Goal: Information Seeking & Learning: Learn about a topic

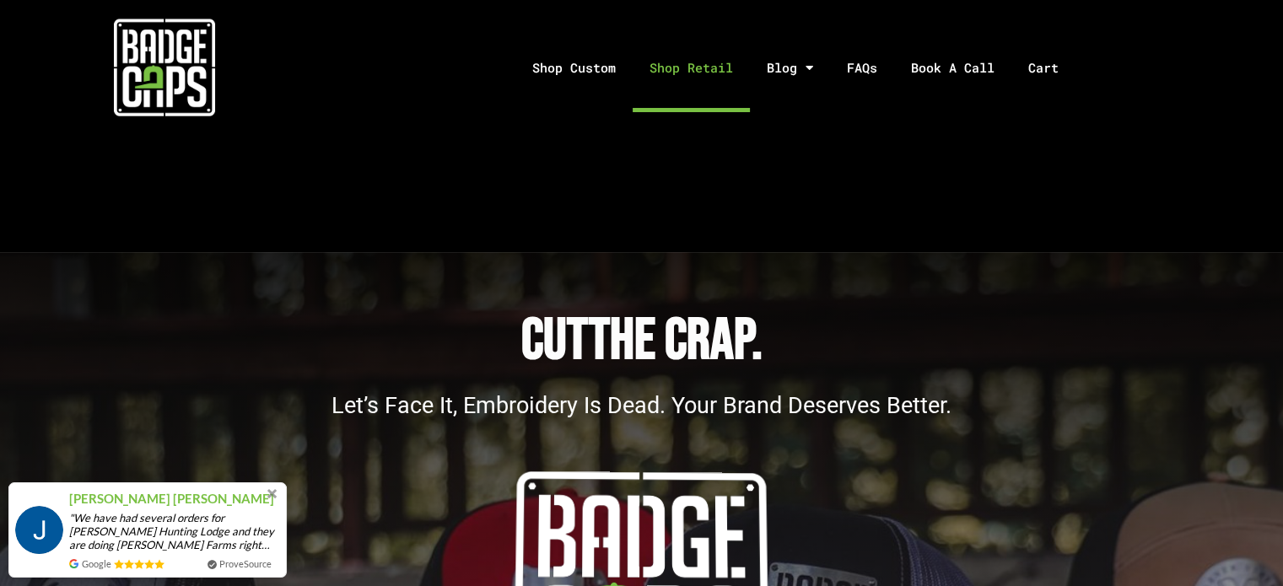
scroll to position [5326, 0]
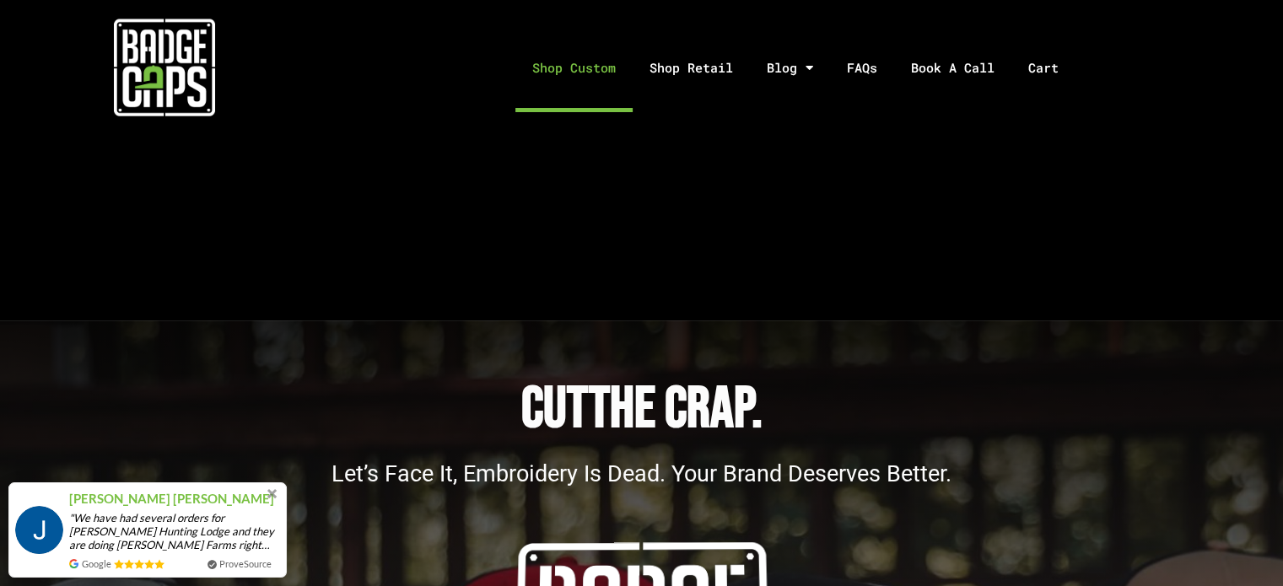
click at [595, 67] on link "Shop Custom" at bounding box center [574, 68] width 117 height 89
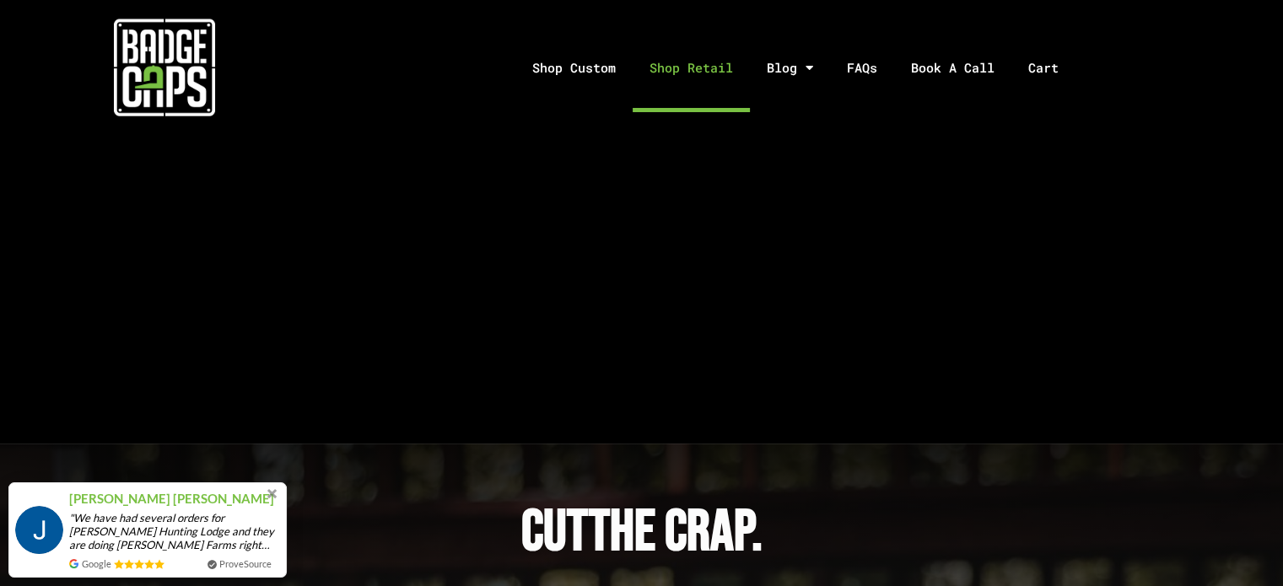
scroll to position [5157, 0]
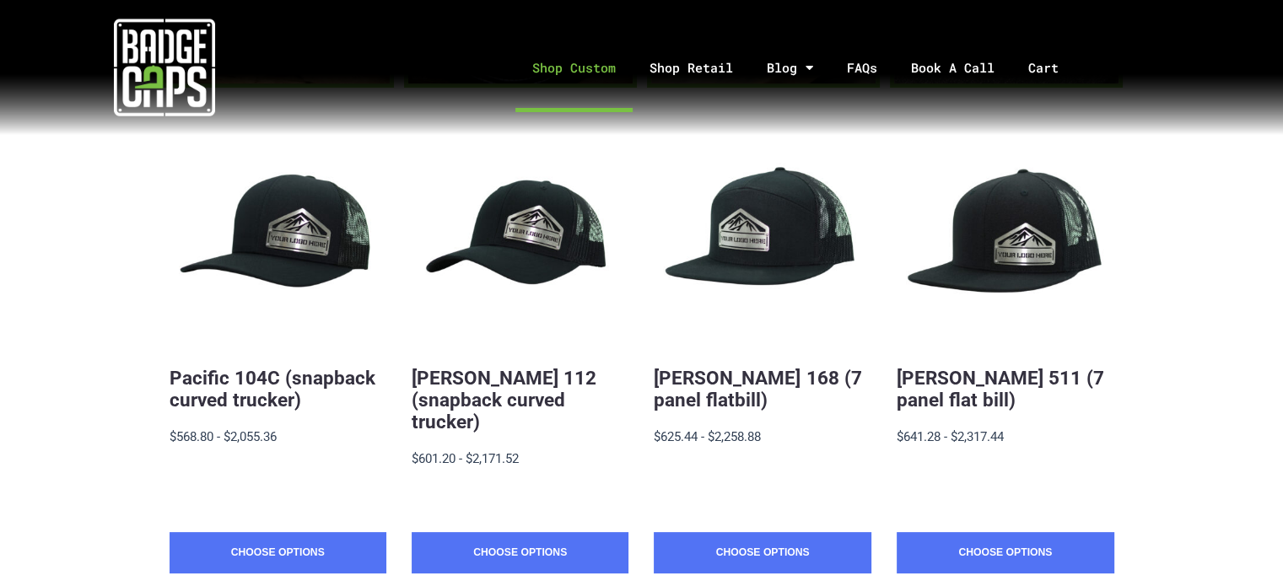
scroll to position [298, 0]
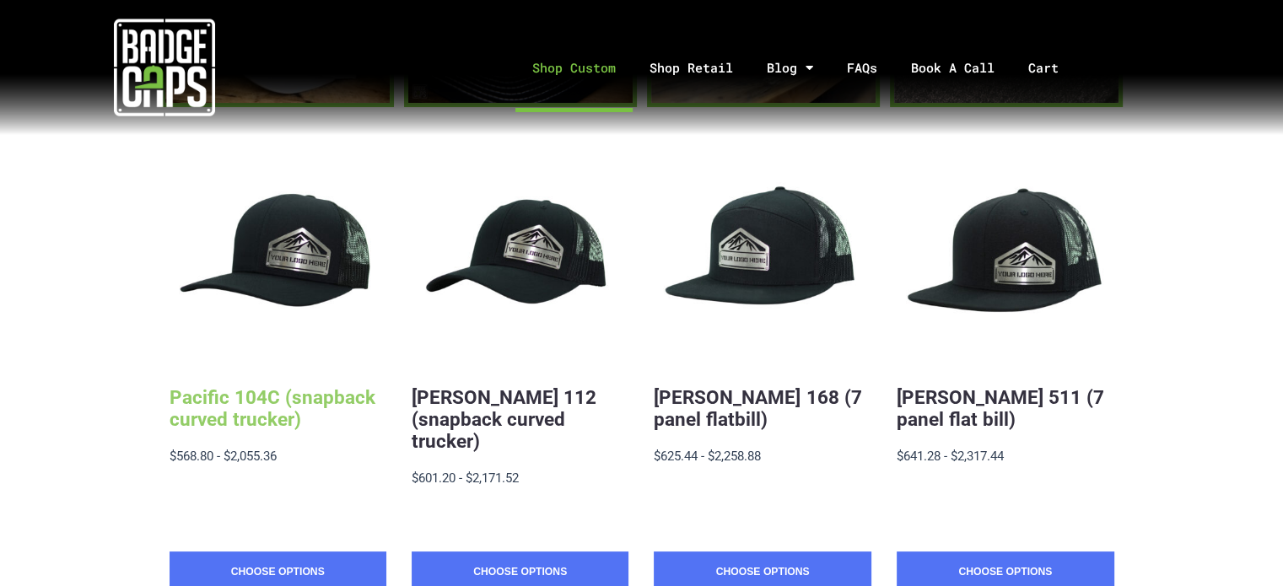
click at [304, 397] on link "Pacific 104C (snapback curved trucker)" at bounding box center [273, 408] width 206 height 44
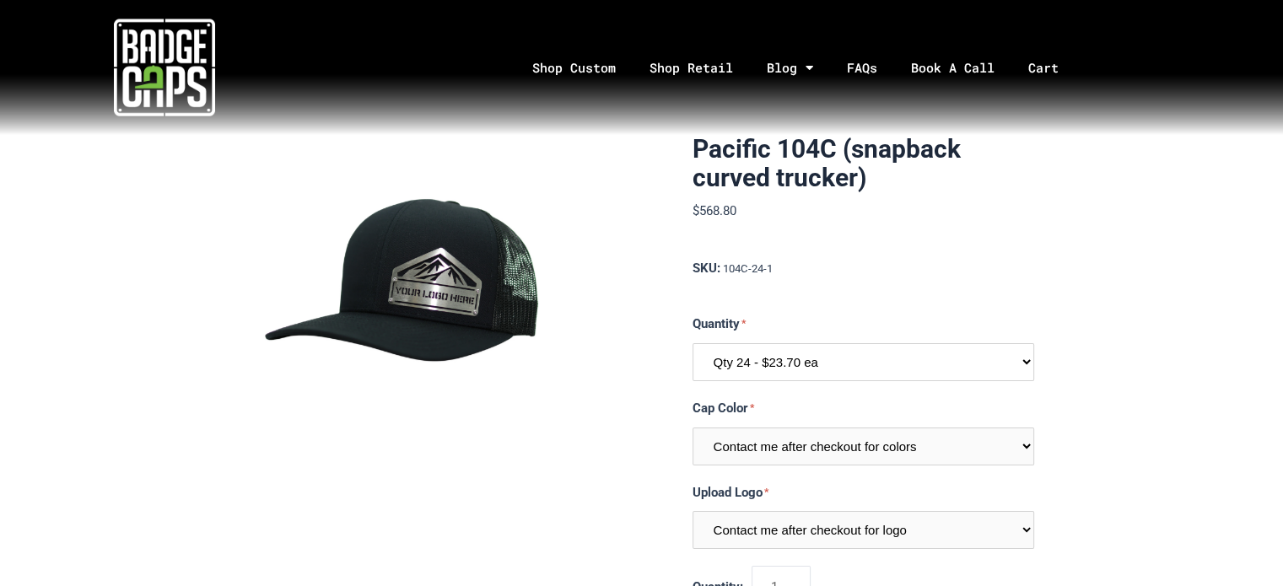
click at [1023, 368] on select "Qty 24 - $23.70 ea Qty 48 - $22.94ea Qty 96 - $21.41ea" at bounding box center [864, 362] width 342 height 38
select select "195"
click at [693, 343] on select "Qty 24 - $23.70 ea Qty 48 - $22.94ea Qty 96 - $21.41ea" at bounding box center [864, 362] width 342 height 38
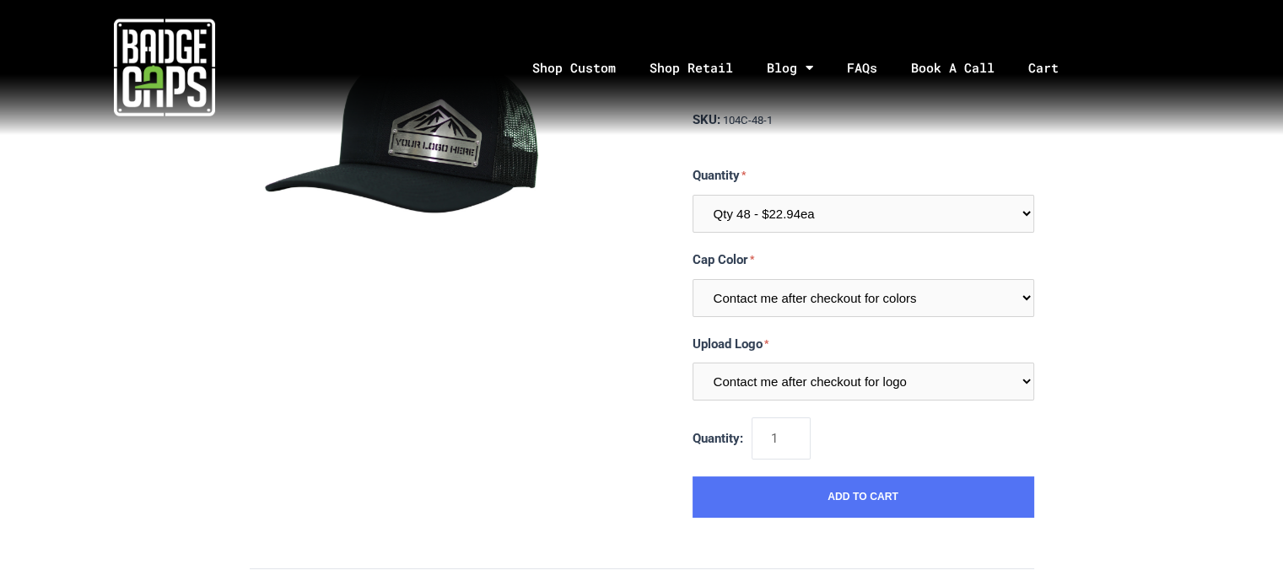
scroll to position [169, 0]
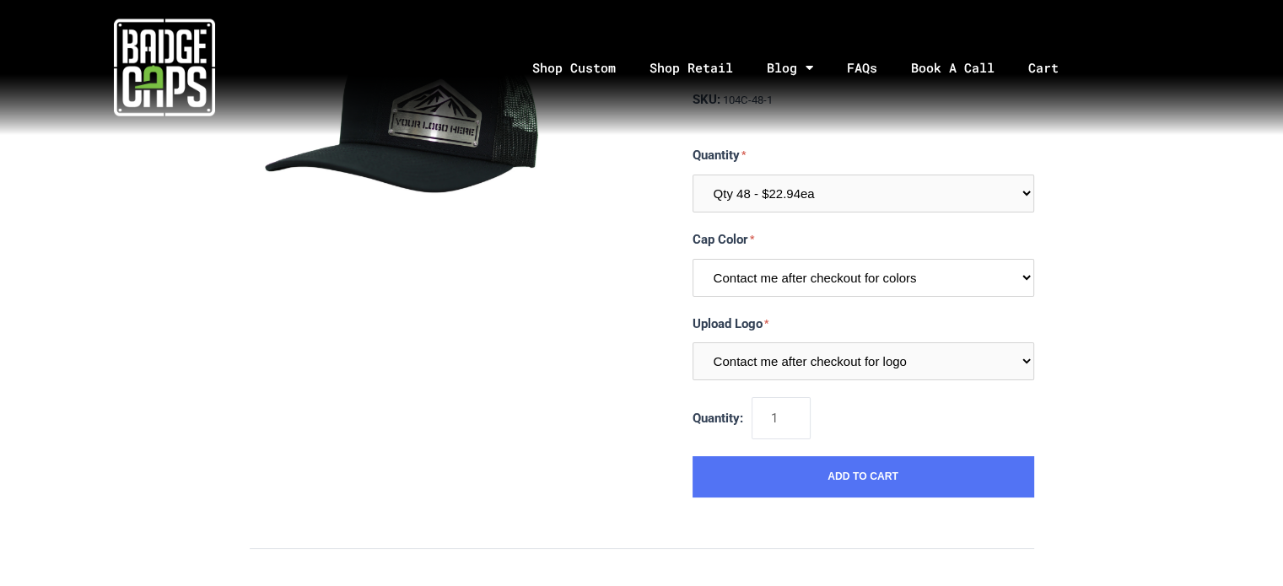
click at [1028, 287] on select "Contact me after checkout for colors" at bounding box center [864, 278] width 342 height 38
click at [1069, 262] on div "Pacific 104C (snapback curved trucker) $1,101.12 MSRP: $1,101.12 0 reviews SKU:…" at bounding box center [641, 597] width 1283 height 1262
click at [1021, 358] on select "Contact me after checkout for logo" at bounding box center [864, 362] width 342 height 38
click at [1103, 316] on div "Pacific 104C (snapback curved trucker) $1,101.12 MSRP: $1,101.12 0 reviews SKU:…" at bounding box center [641, 597] width 1283 height 1262
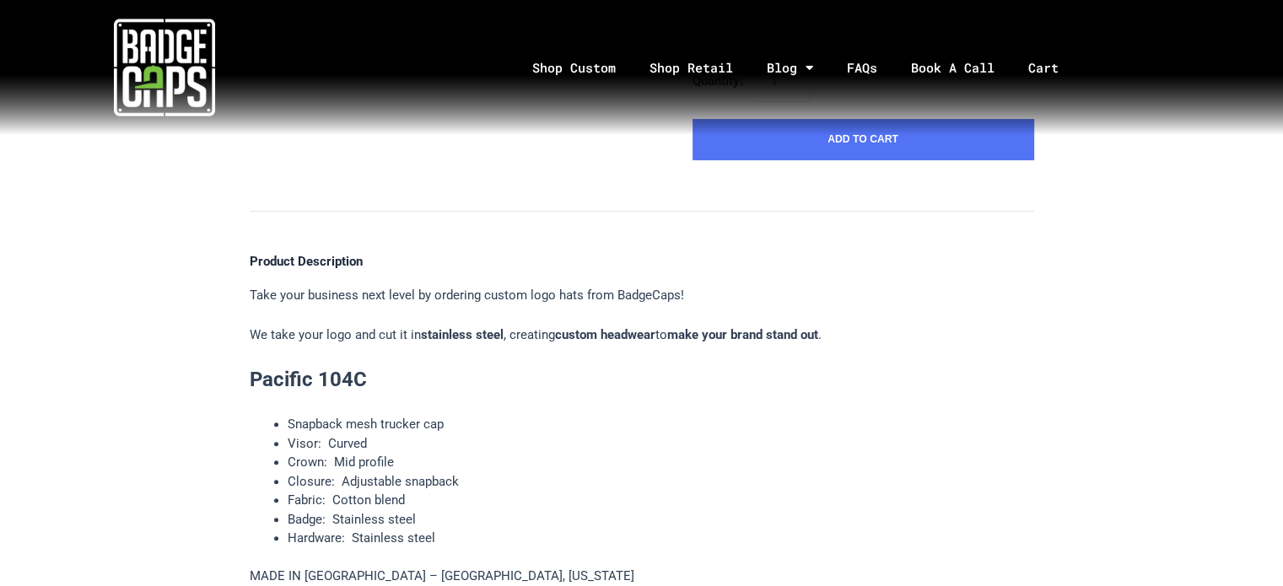
scroll to position [0, 0]
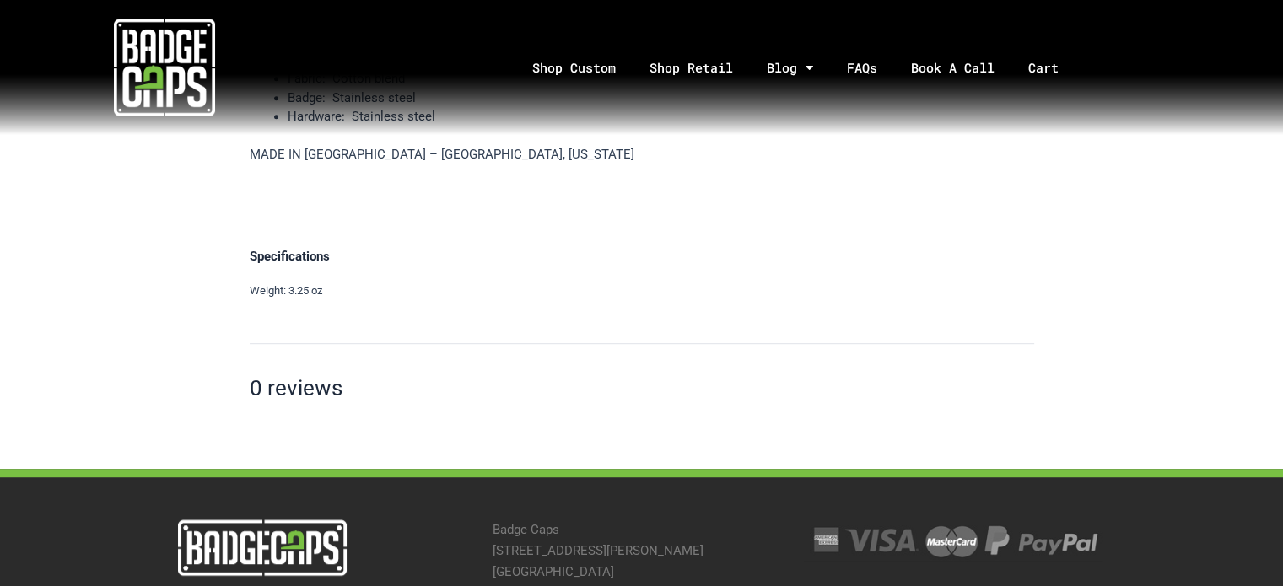
scroll to position [1046, 0]
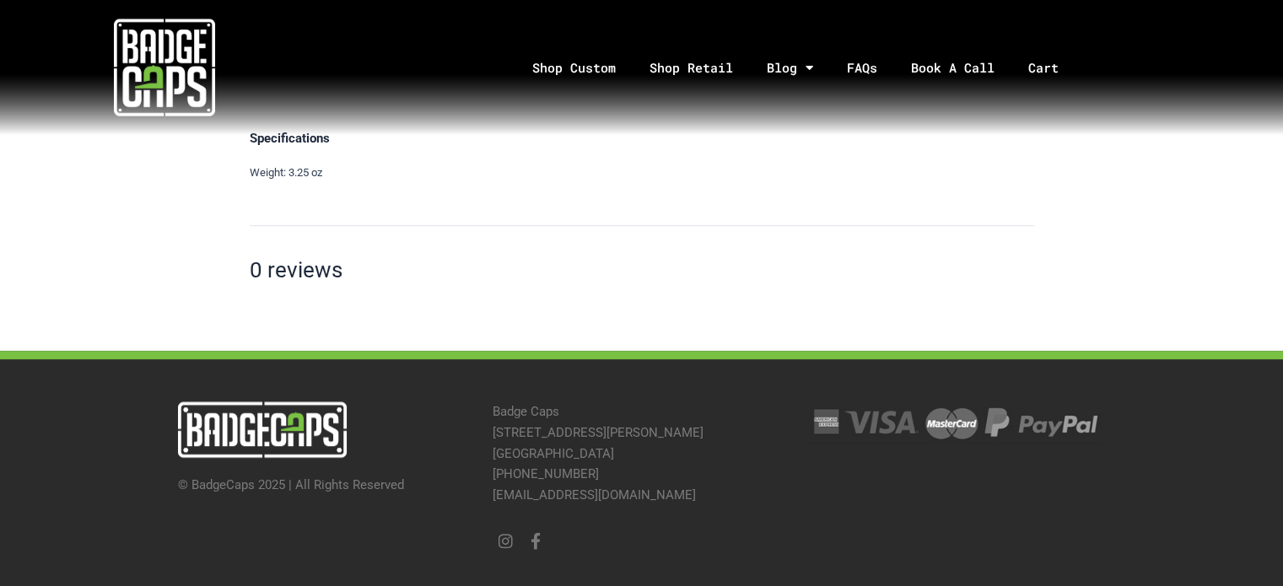
click at [201, 418] on img at bounding box center [262, 430] width 169 height 57
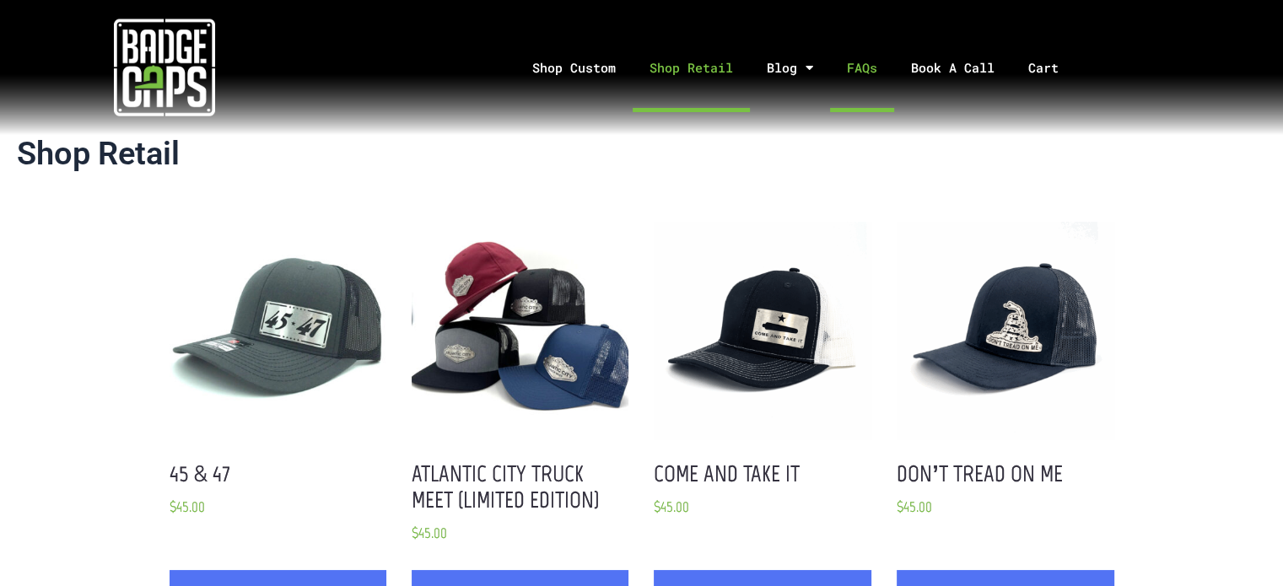
click at [848, 69] on link "FAQs" at bounding box center [862, 68] width 64 height 89
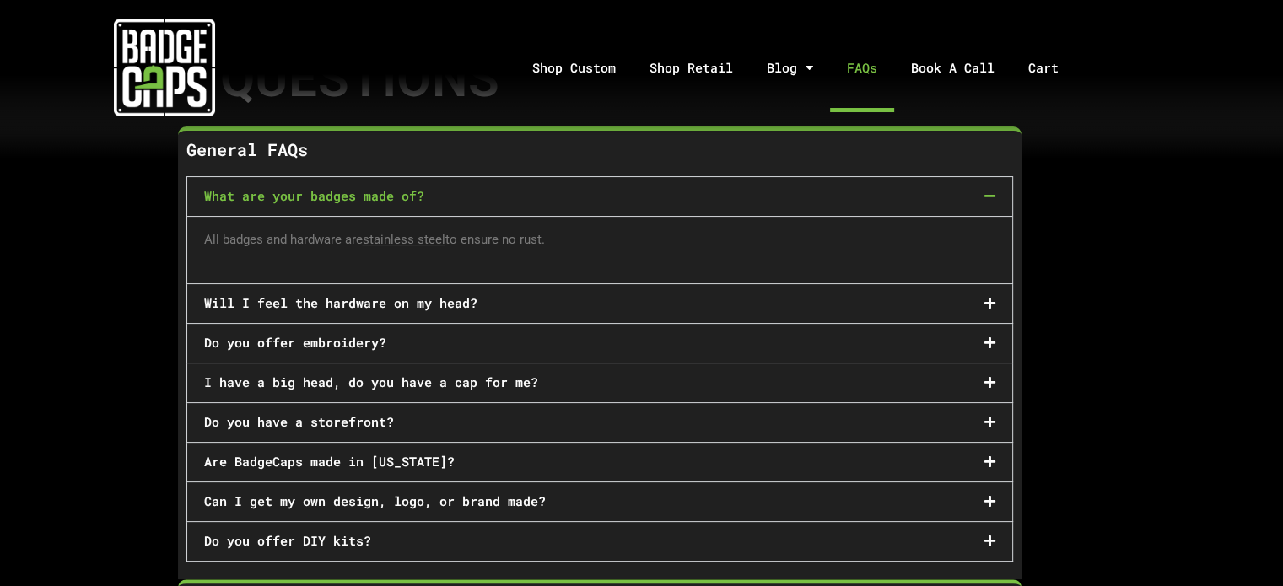
scroll to position [337, 0]
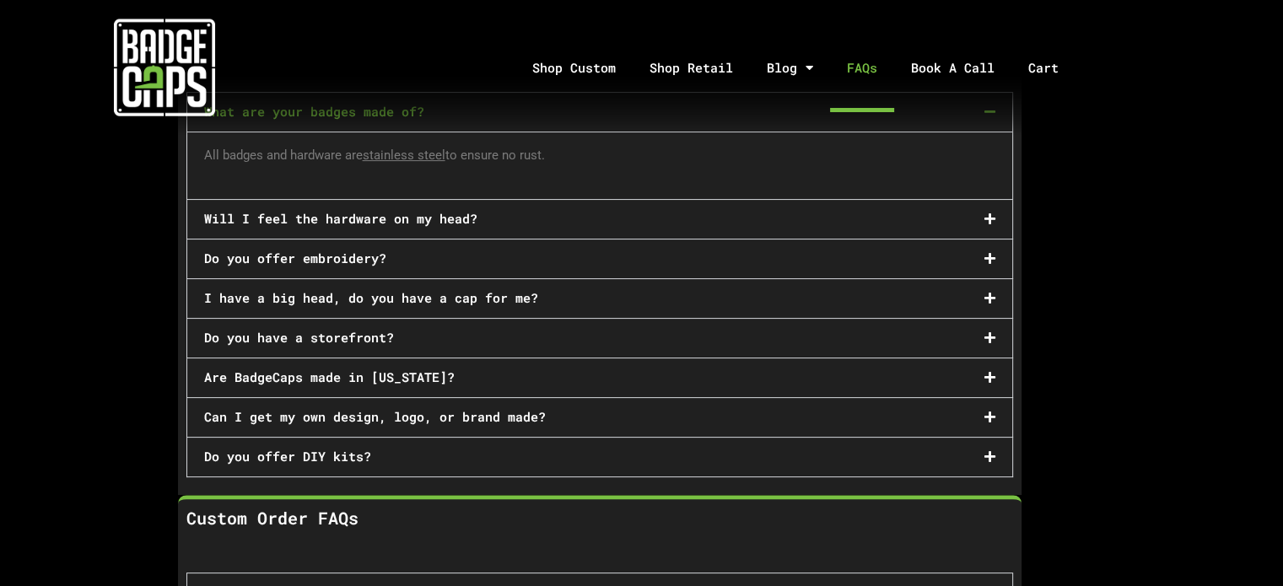
click at [985, 208] on div "Will I feel the hardware on my head?" at bounding box center [599, 219] width 825 height 39
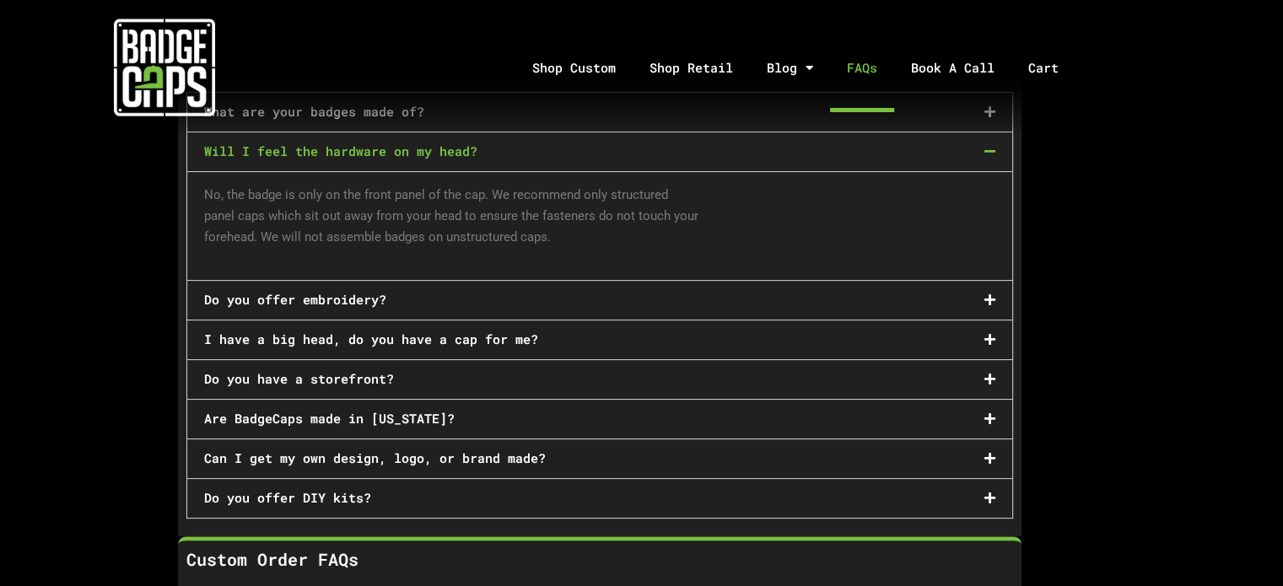
click at [985, 294] on icon at bounding box center [990, 300] width 11 height 13
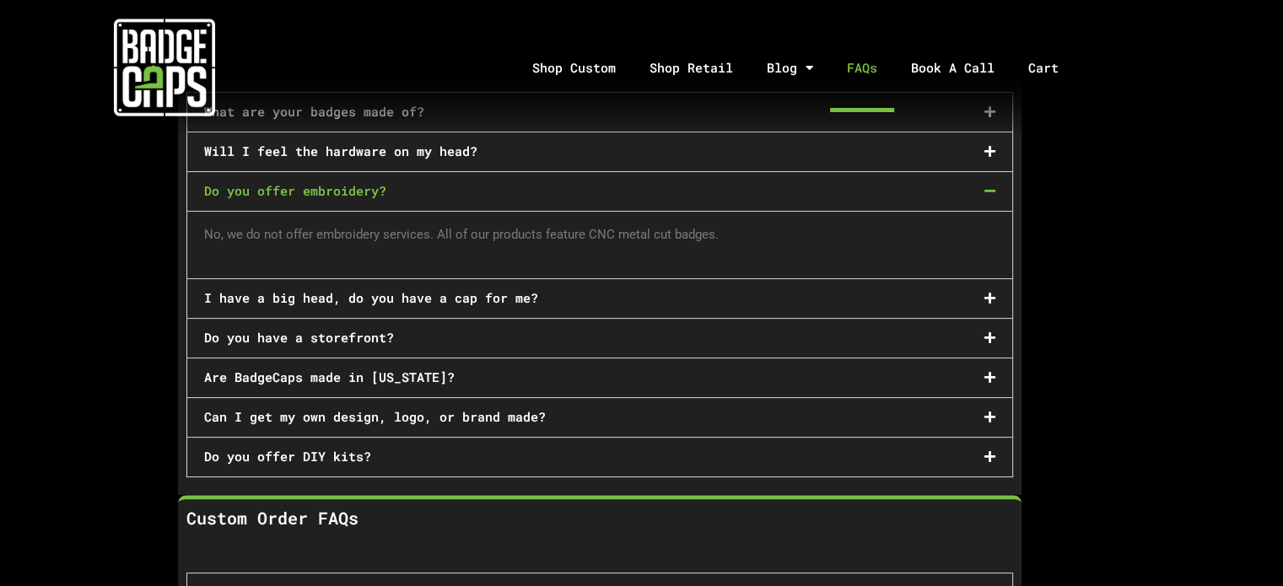
click at [985, 293] on icon at bounding box center [990, 298] width 11 height 13
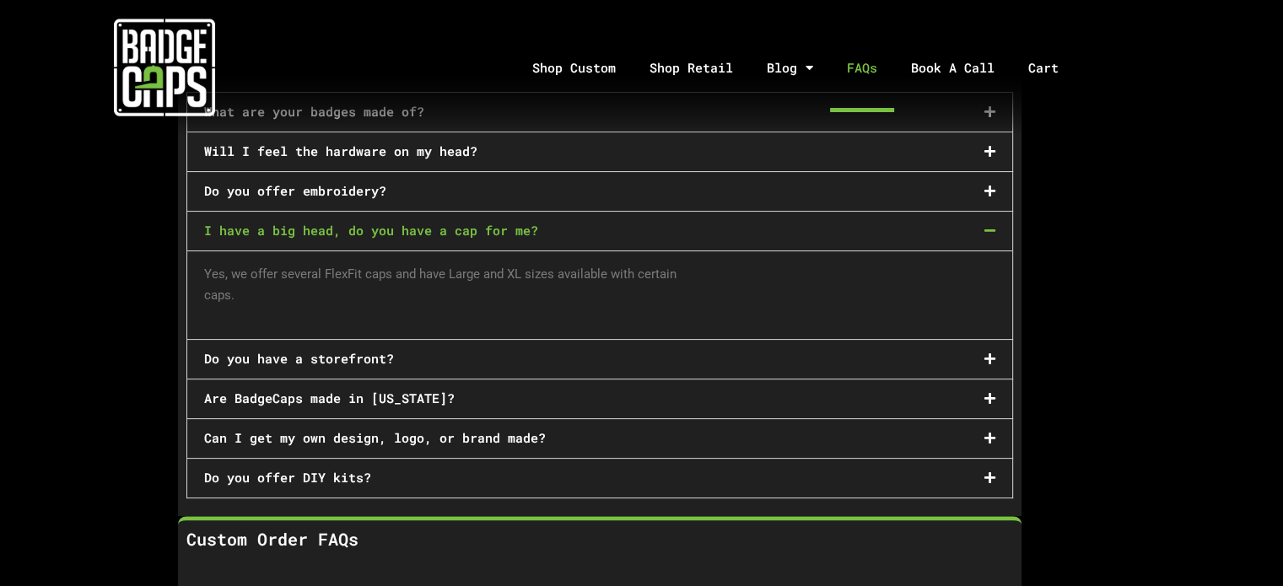
click at [992, 353] on icon at bounding box center [990, 359] width 11 height 13
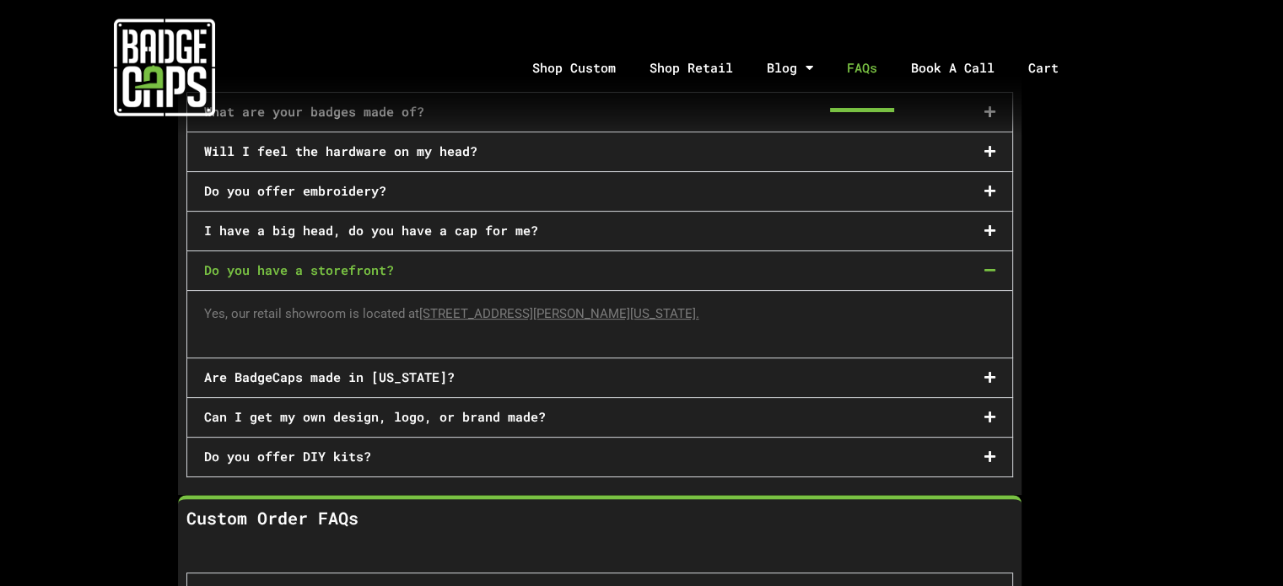
scroll to position [422, 0]
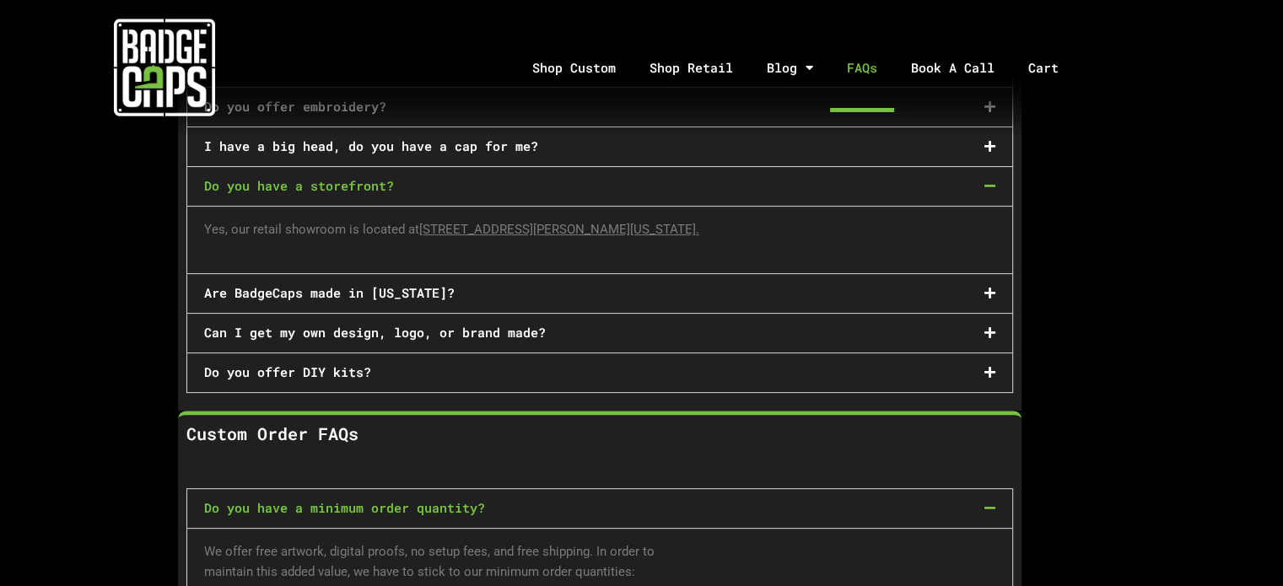
click at [991, 287] on icon at bounding box center [990, 293] width 11 height 13
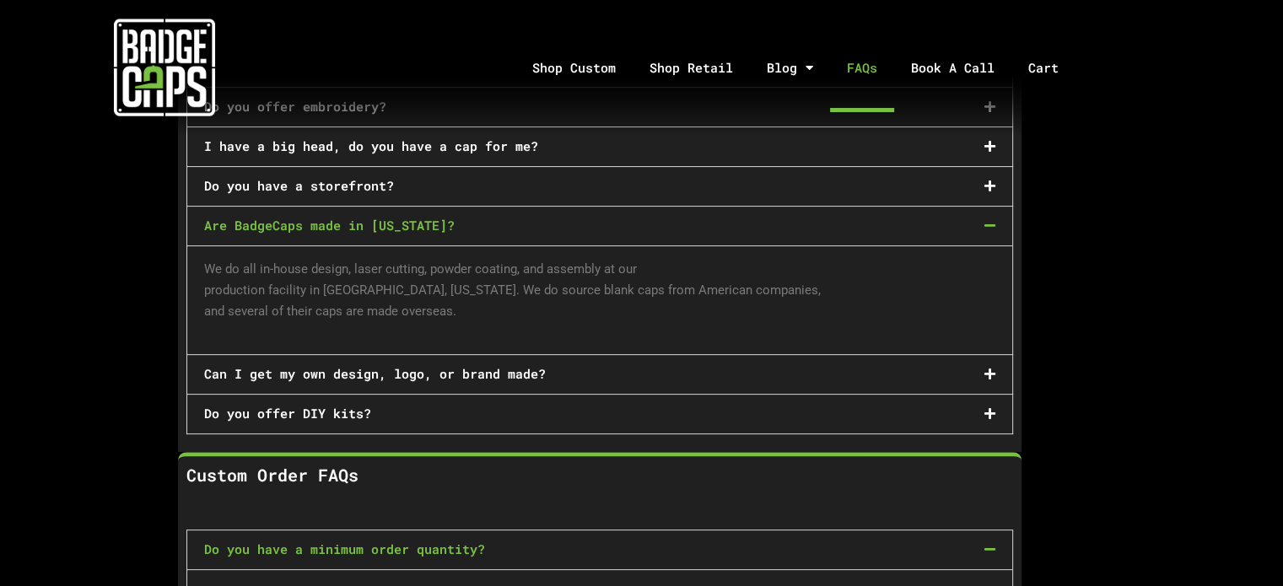
click at [996, 368] on div "Can I get my own design, logo, or brand made?" at bounding box center [599, 374] width 825 height 39
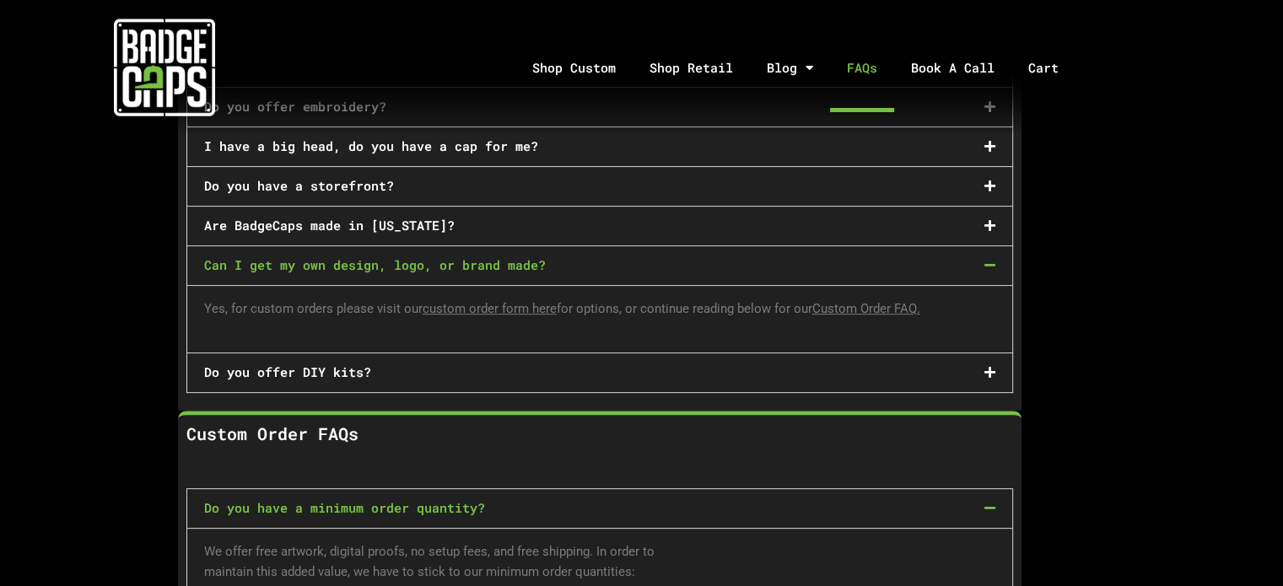
click at [989, 366] on icon at bounding box center [990, 372] width 11 height 13
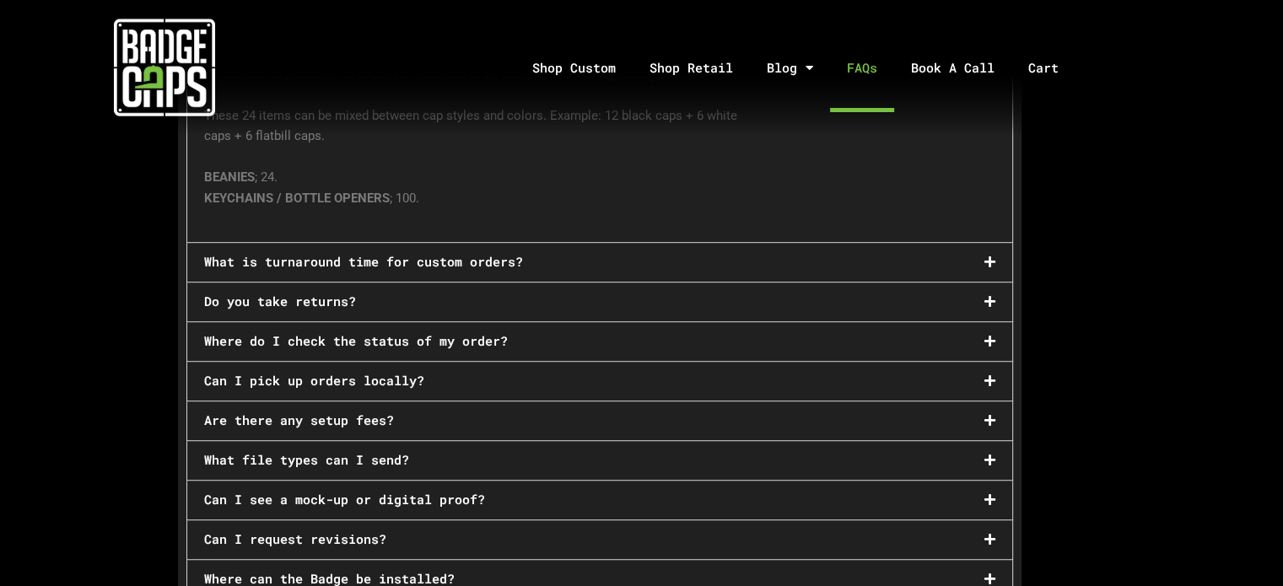
scroll to position [1012, 0]
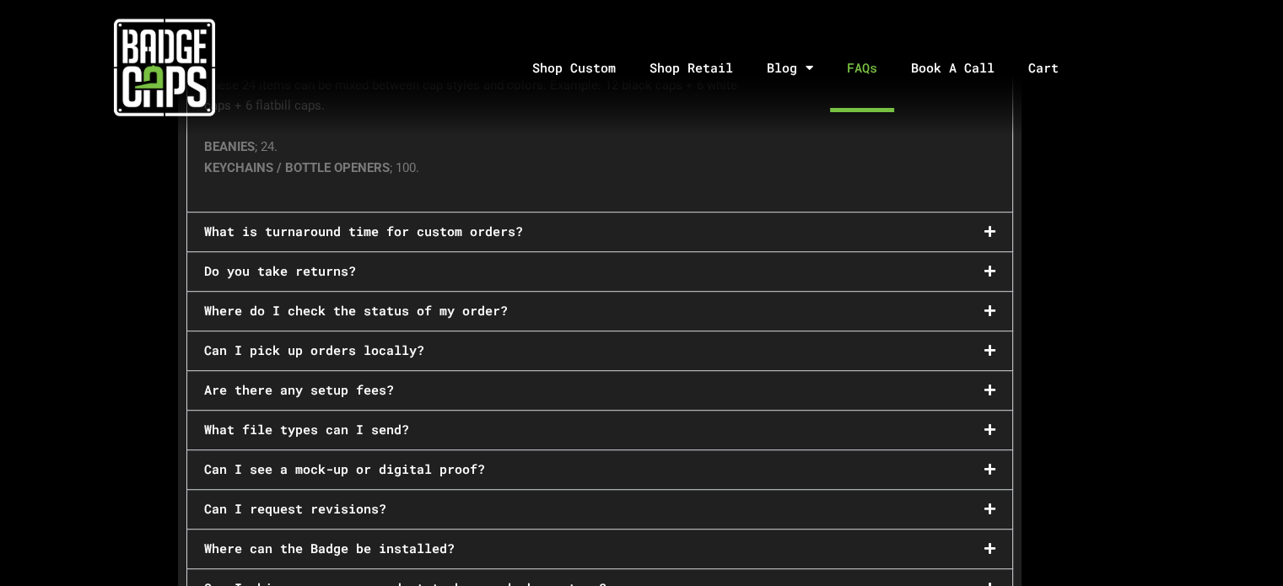
click at [988, 225] on span at bounding box center [985, 231] width 19 height 13
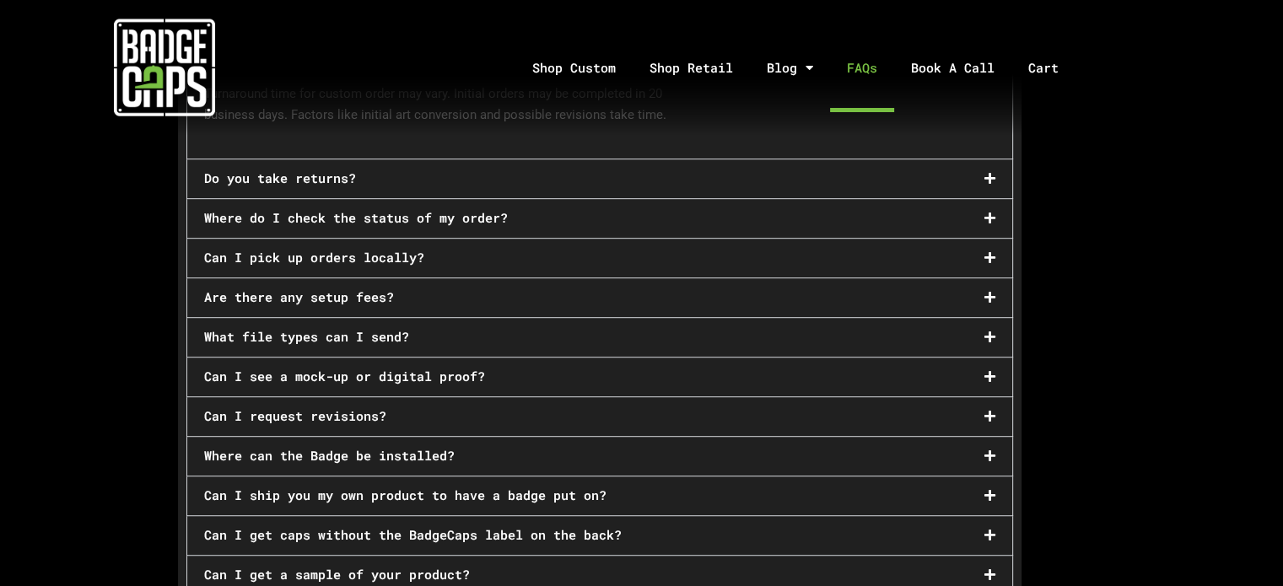
scroll to position [969, 0]
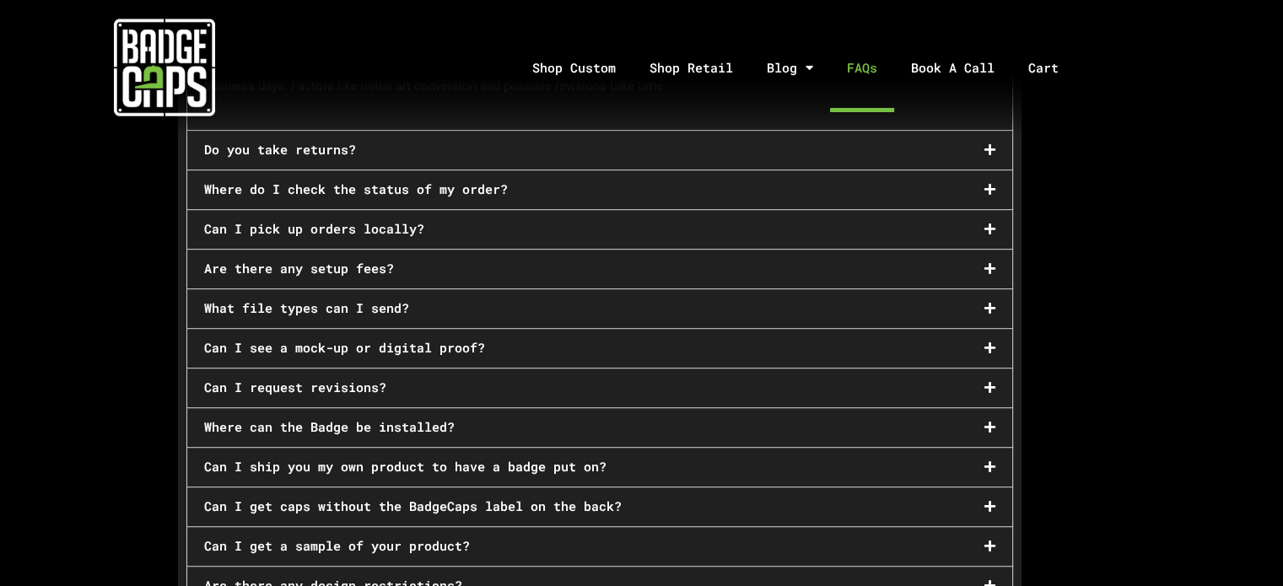
click at [990, 342] on icon at bounding box center [990, 348] width 11 height 13
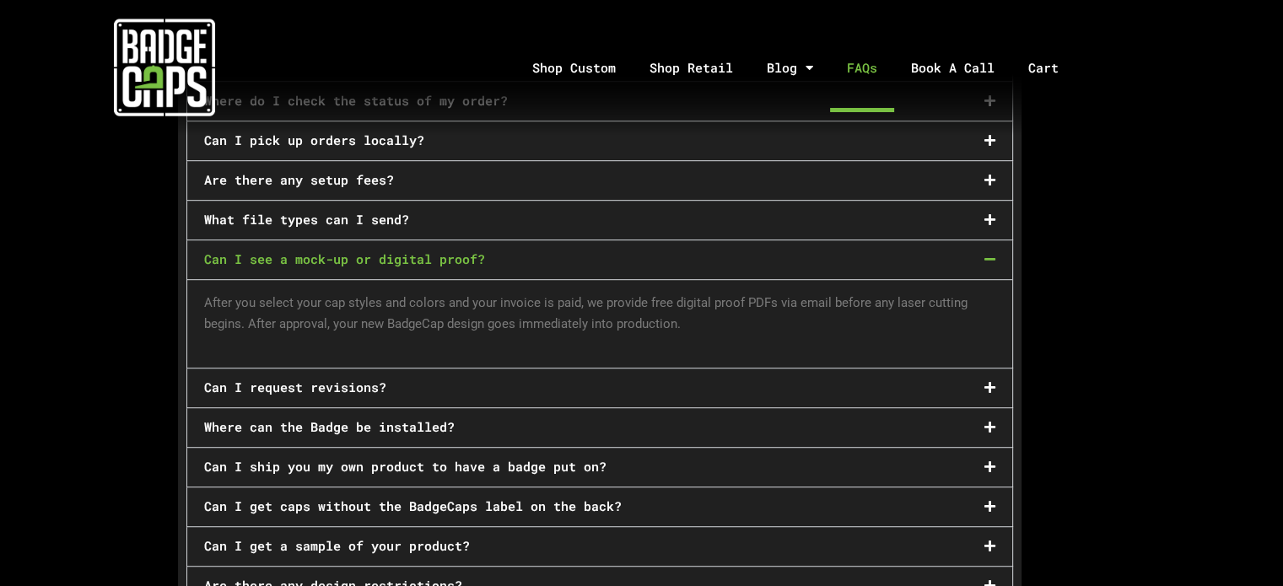
scroll to position [1053, 0]
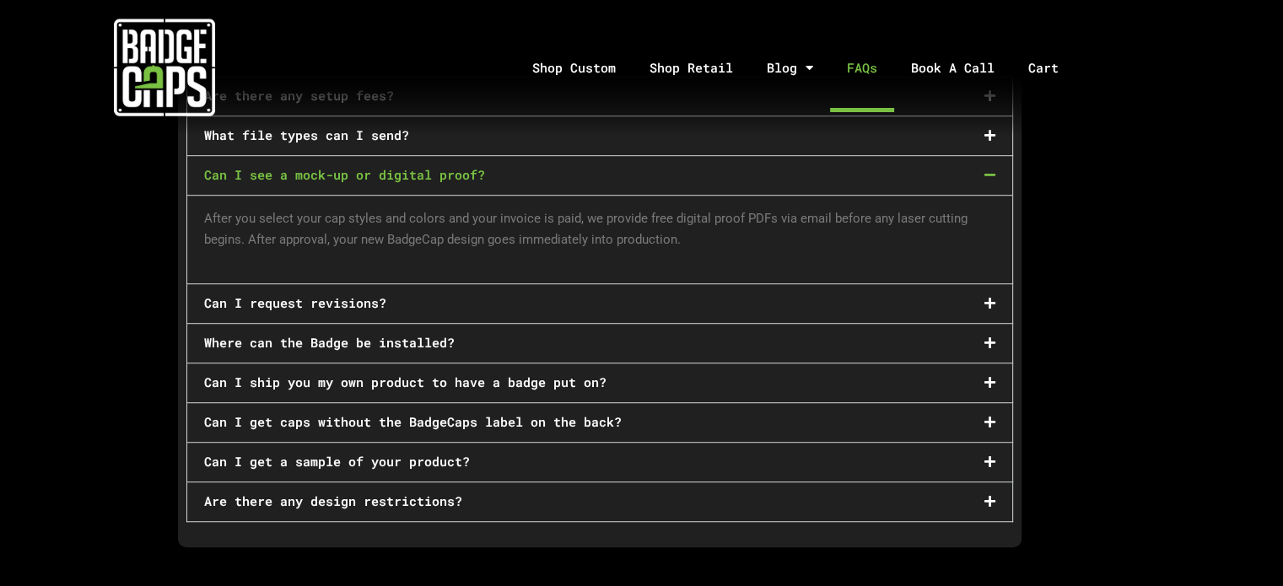
click at [996, 324] on div "Where can the Badge be installed?" at bounding box center [599, 343] width 825 height 39
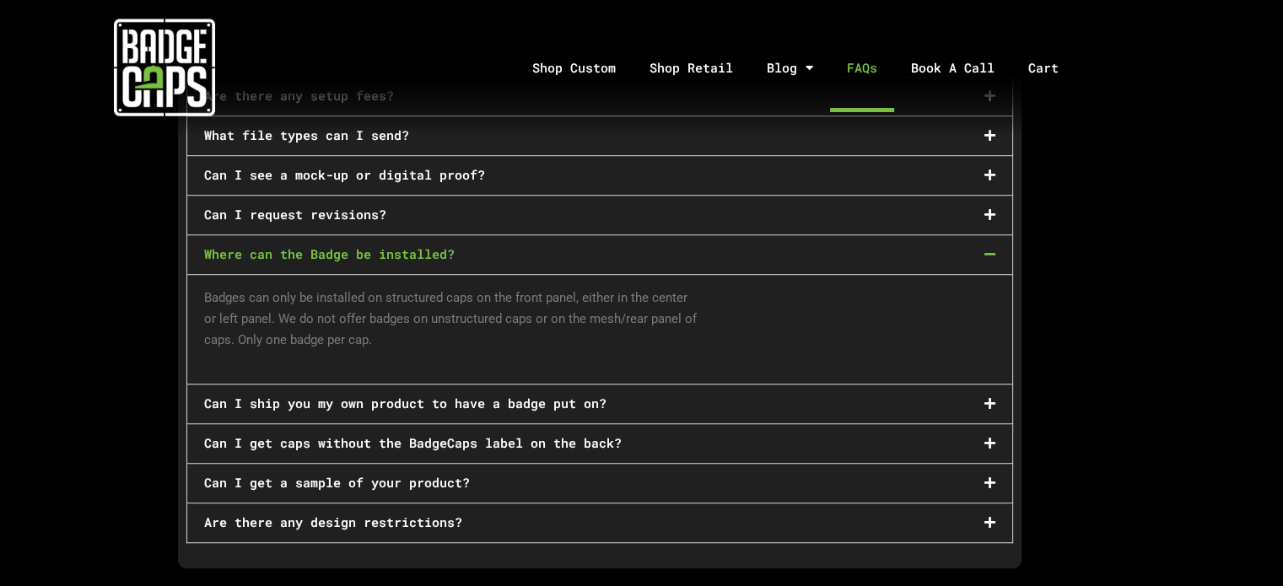
click at [983, 397] on span at bounding box center [985, 403] width 19 height 13
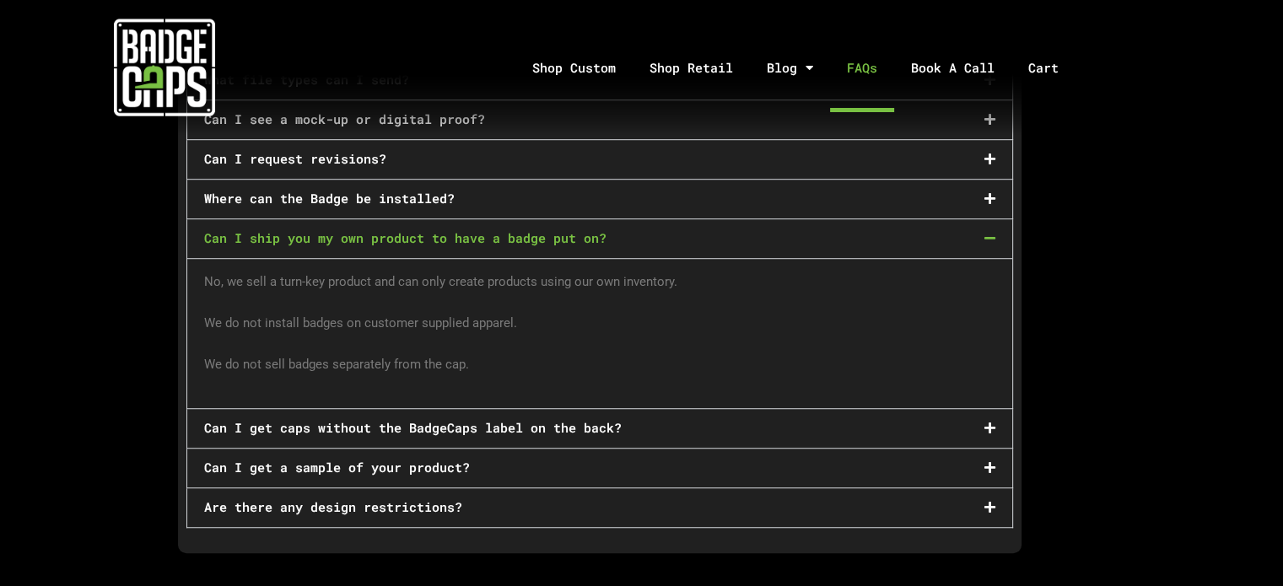
scroll to position [1137, 0]
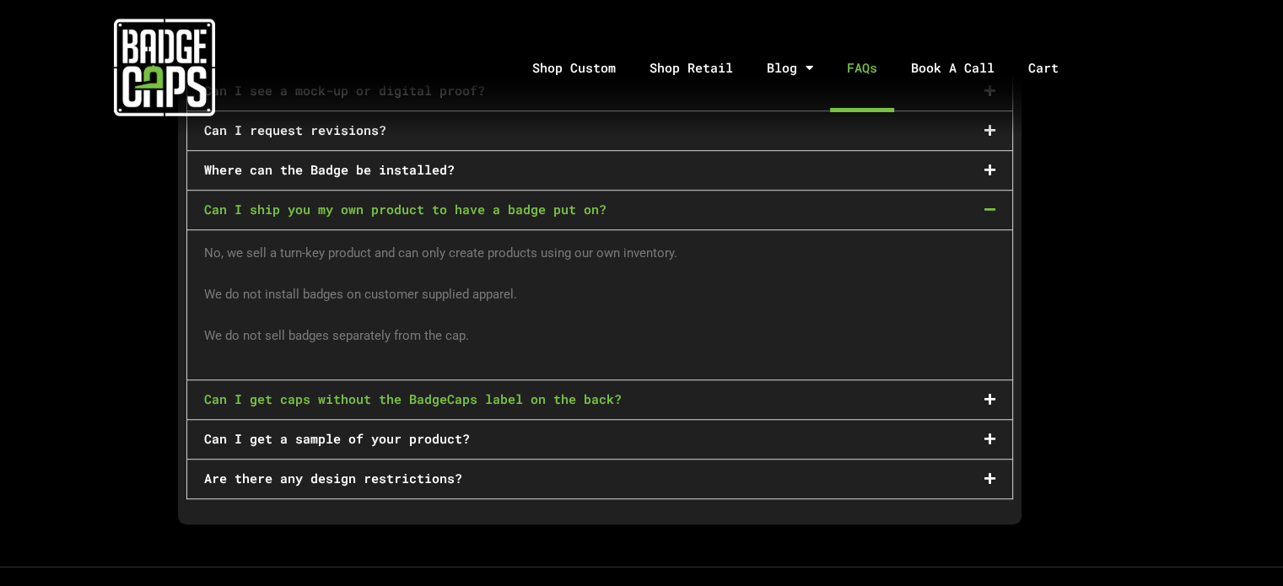
click at [582, 391] on link "Can I get caps without the BadgeCaps label on the back?" at bounding box center [413, 399] width 418 height 17
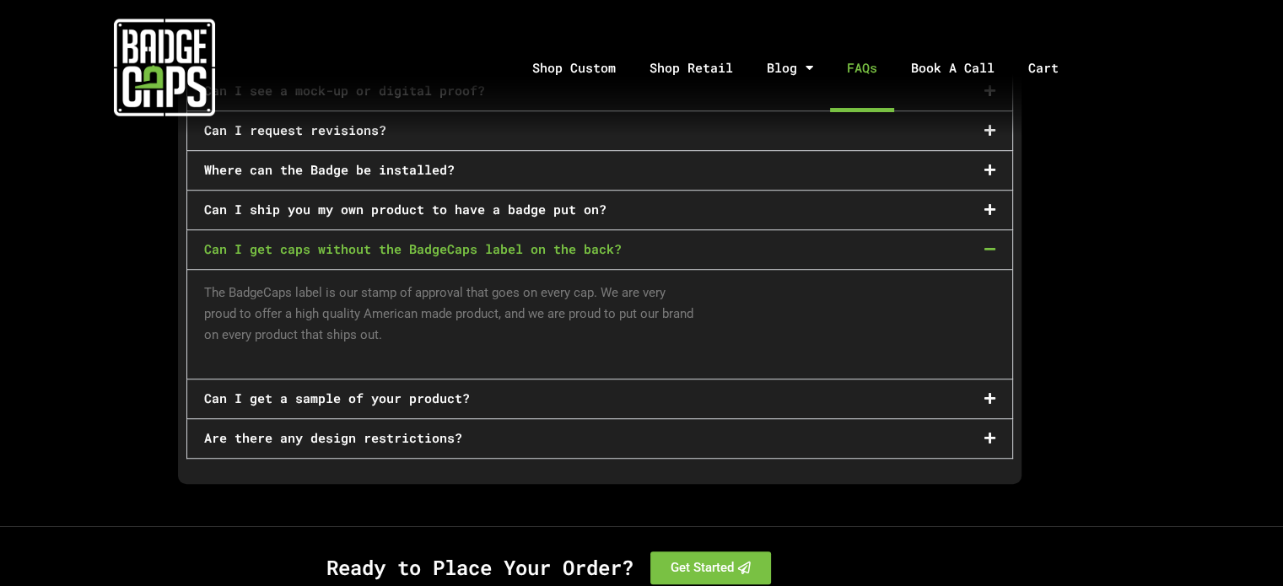
click at [992, 380] on div "Can I get a sample of your product?" at bounding box center [599, 399] width 825 height 39
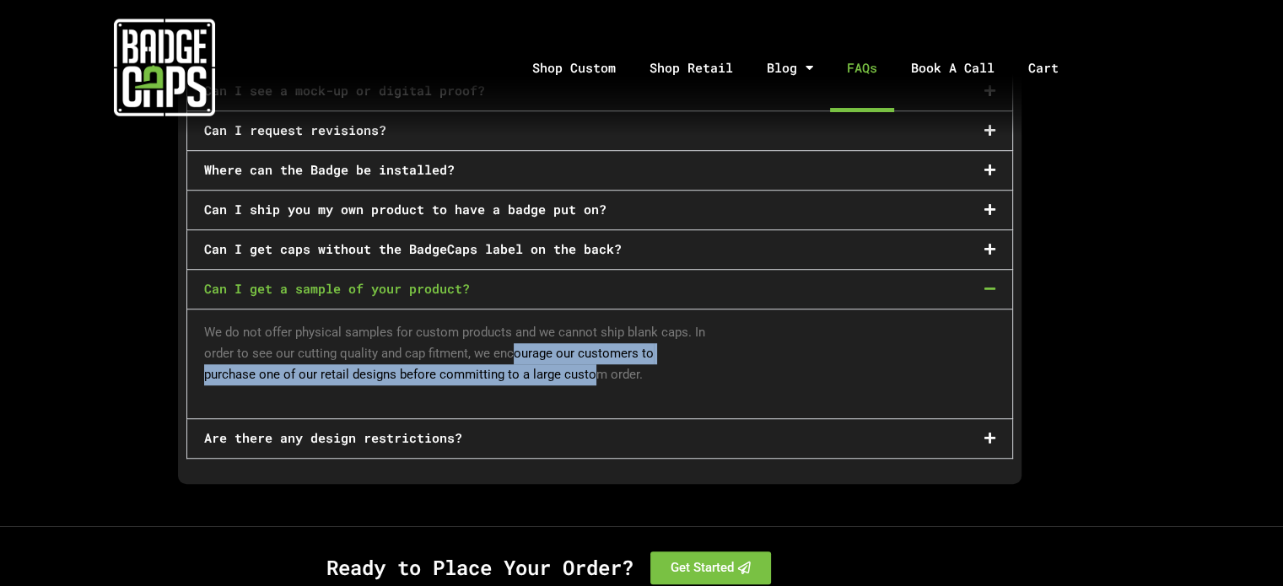
drag, startPoint x: 513, startPoint y: 320, endPoint x: 591, endPoint y: 347, distance: 82.2
click at [591, 347] on p "We do not offer physical samples for custom products and we cannot ship blank c…" at bounding box center [599, 353] width 791 height 62
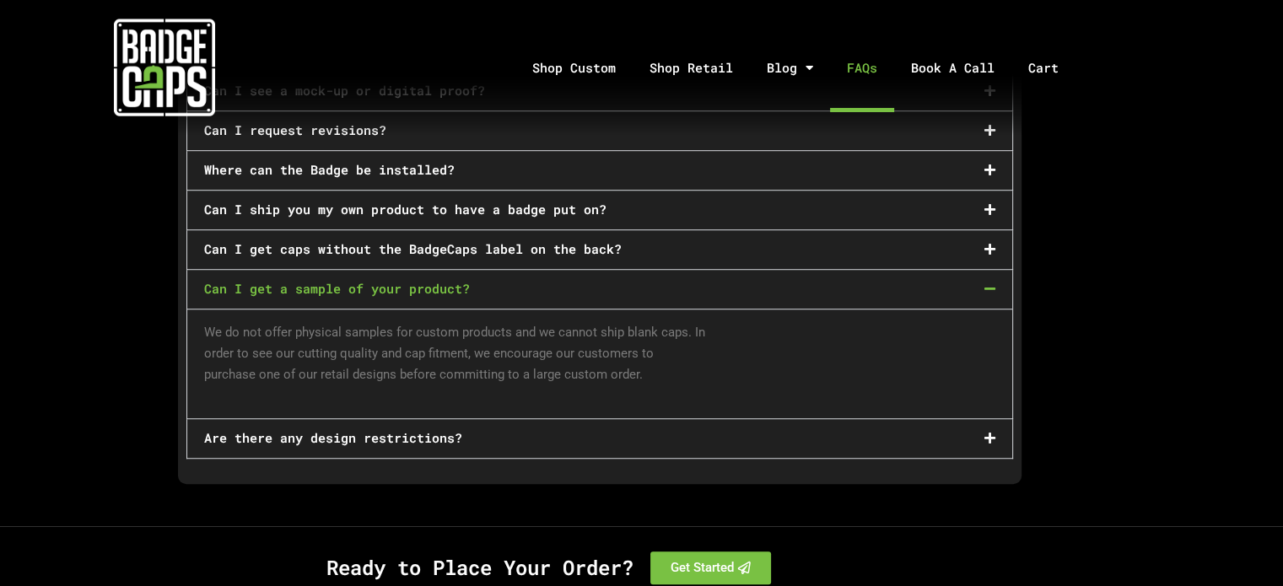
click at [991, 432] on icon at bounding box center [990, 438] width 11 height 13
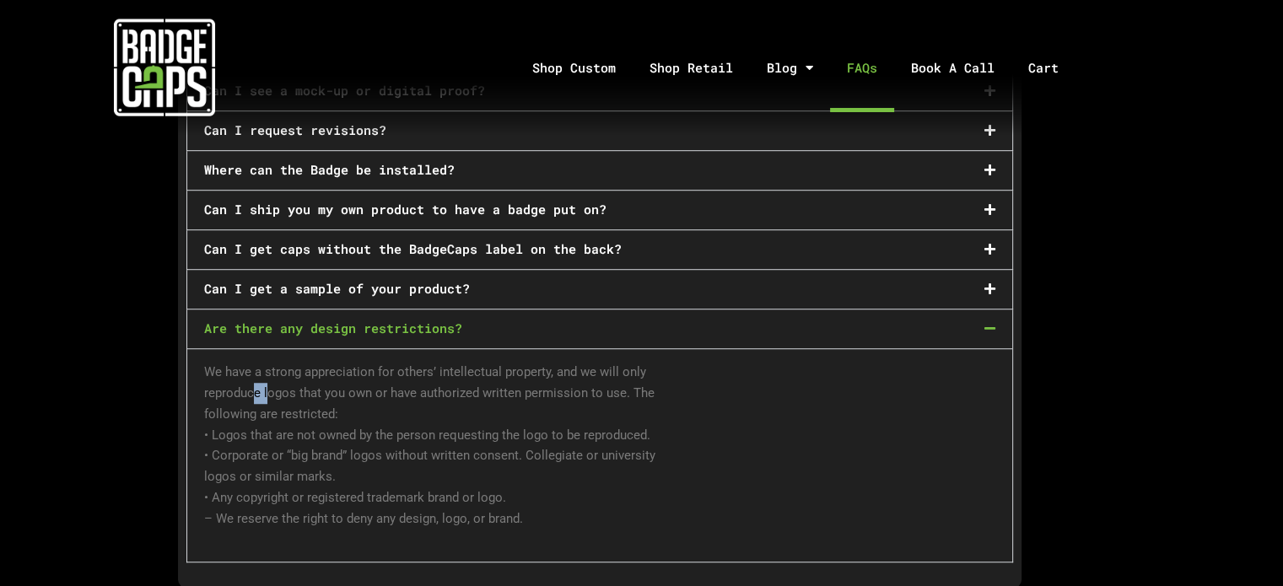
click at [269, 378] on p "We have a strong appreciation for others’ intellectual property, and we will on…" at bounding box center [599, 445] width 791 height 167
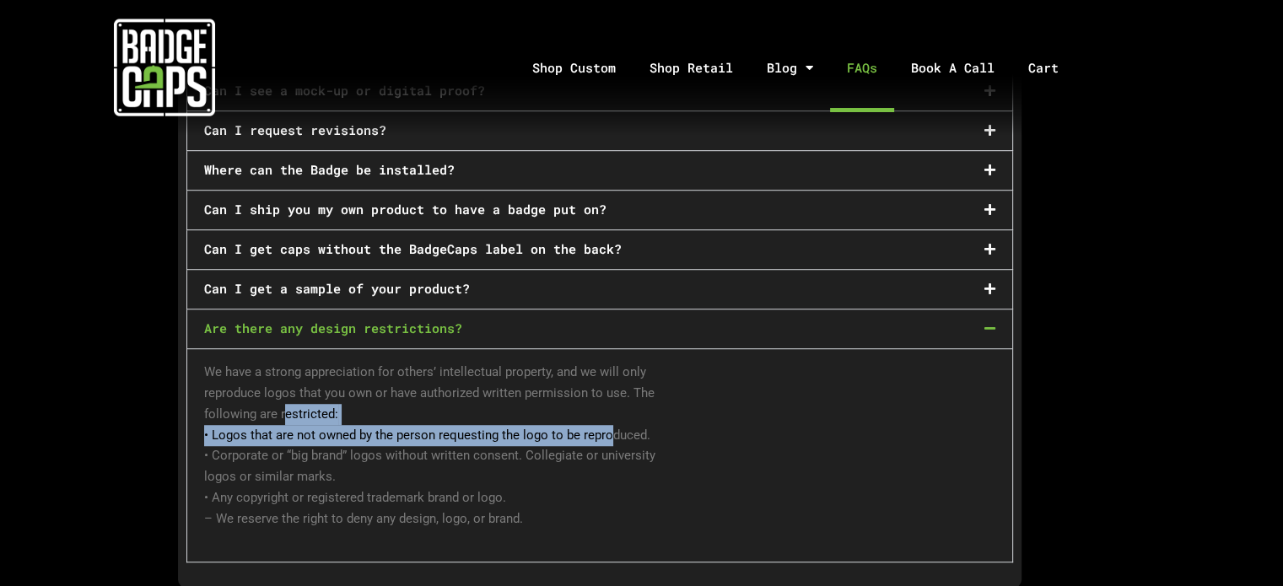
drag, startPoint x: 283, startPoint y: 397, endPoint x: 606, endPoint y: 408, distance: 322.5
click at [606, 408] on p "We have a strong appreciation for others’ intellectual property, and we will on…" at bounding box center [599, 445] width 791 height 167
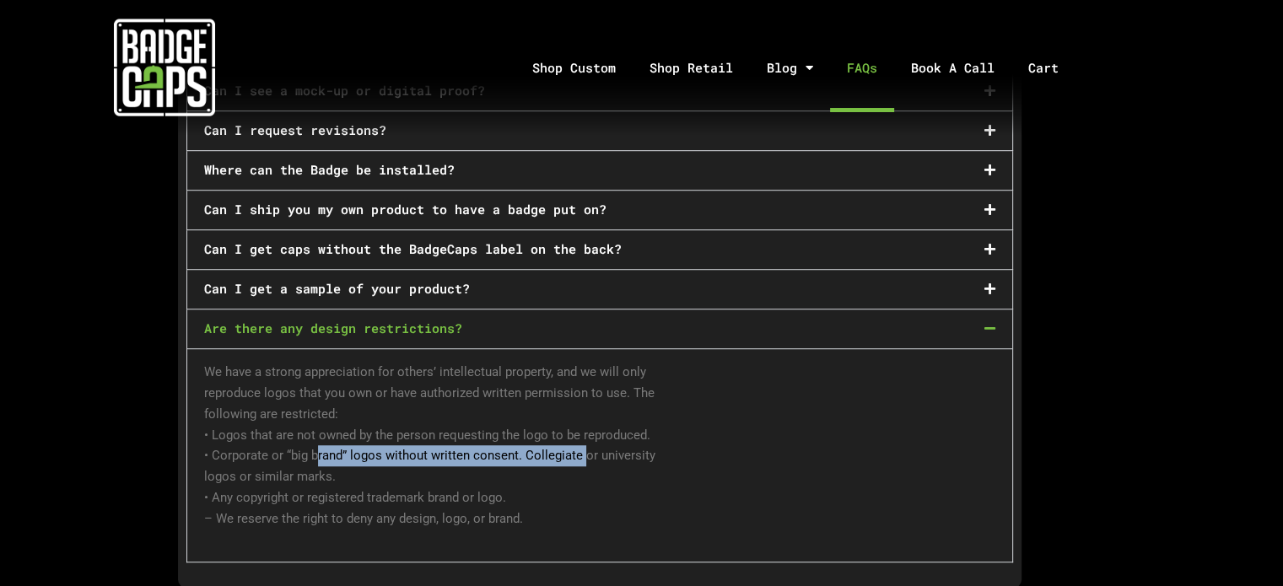
drag, startPoint x: 362, startPoint y: 424, endPoint x: 584, endPoint y: 432, distance: 222.0
click at [584, 432] on p "We have a strong appreciation for others’ intellectual property, and we will on…" at bounding box center [599, 445] width 791 height 167
drag, startPoint x: 274, startPoint y: 447, endPoint x: 354, endPoint y: 440, distance: 80.4
click at [354, 440] on p "We have a strong appreciation for others’ intellectual property, and we will on…" at bounding box center [599, 445] width 791 height 167
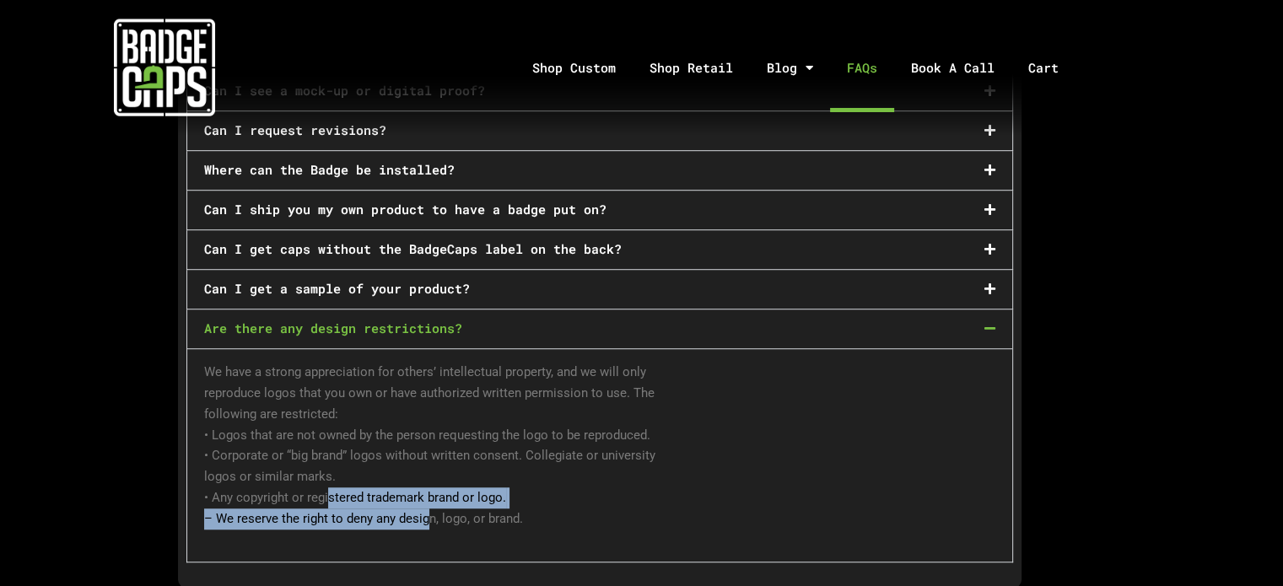
drag, startPoint x: 383, startPoint y: 489, endPoint x: 441, endPoint y: 488, distance: 58.2
click at [439, 489] on p "We have a strong appreciation for others’ intellectual property, and we will on…" at bounding box center [599, 445] width 791 height 167
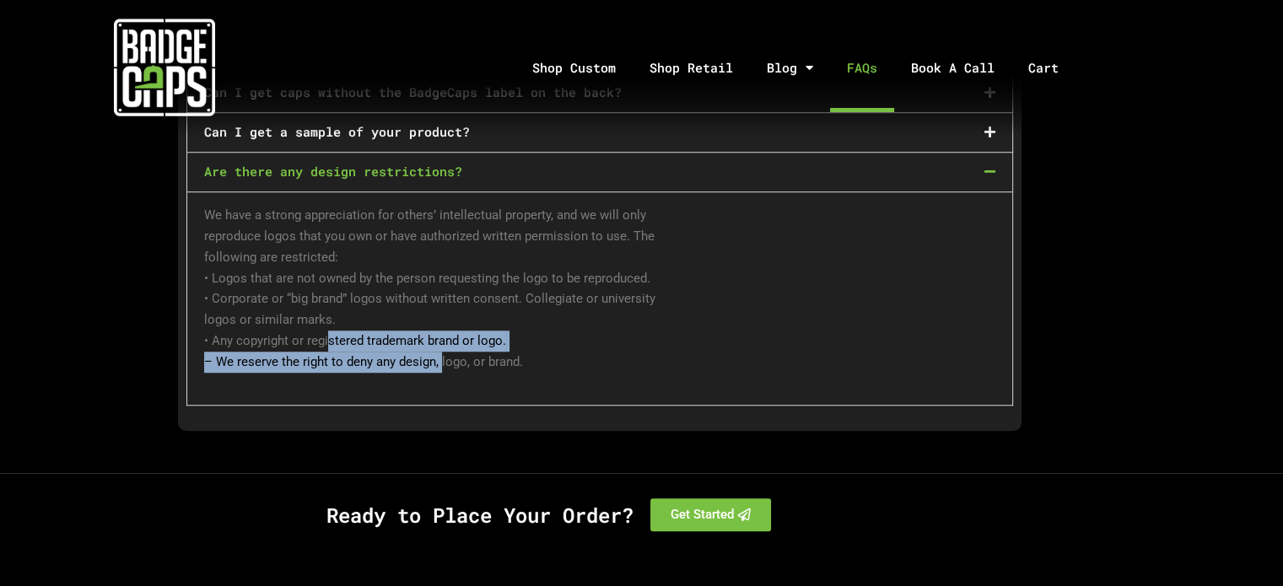
scroll to position [1282, 0]
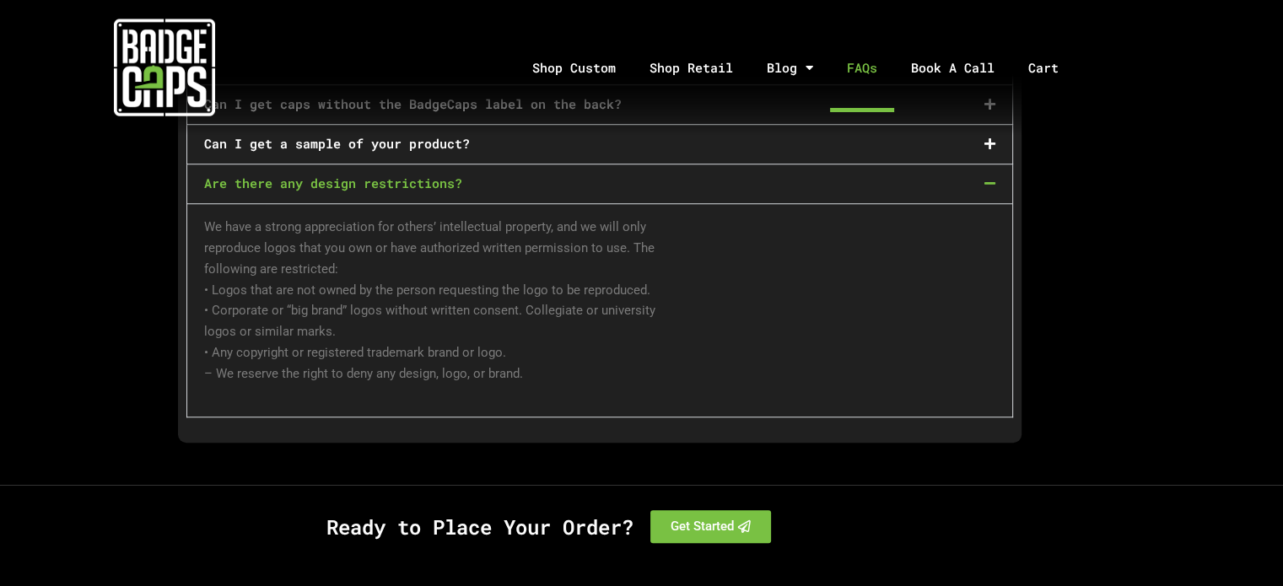
click at [977, 177] on span at bounding box center [985, 183] width 19 height 13
